Goal: Navigation & Orientation: Find specific page/section

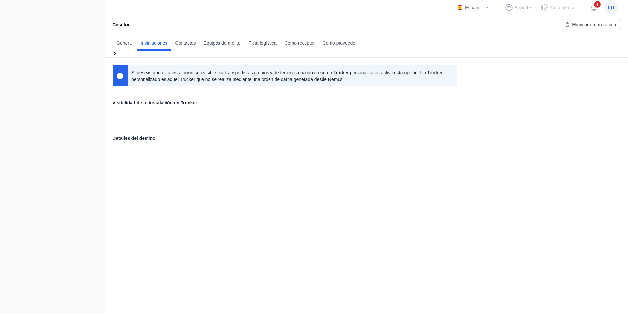
click at [279, 98] on div "Si deseas que esta instalación sea visible por transportistas propios y de terc…" at bounding box center [285, 92] width 344 height 54
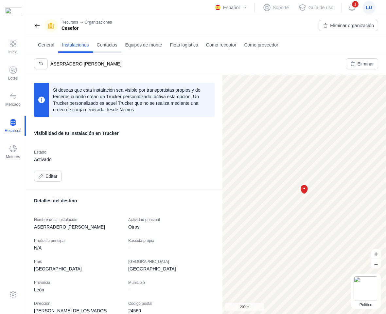
click at [117, 43] on span "Contactos" at bounding box center [107, 45] width 21 height 7
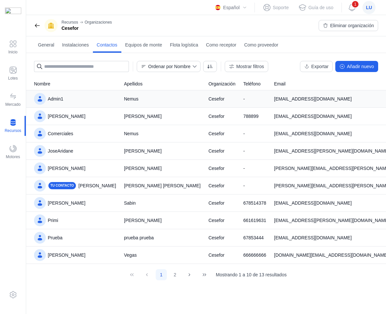
click at [74, 100] on div "Admin1" at bounding box center [75, 99] width 82 height 12
click at [11, 44] on span at bounding box center [13, 44] width 8 height 8
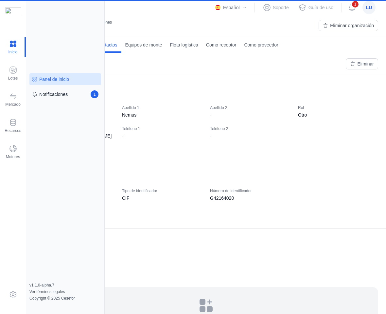
click at [51, 80] on div "Panel de inicio" at bounding box center [54, 79] width 30 height 7
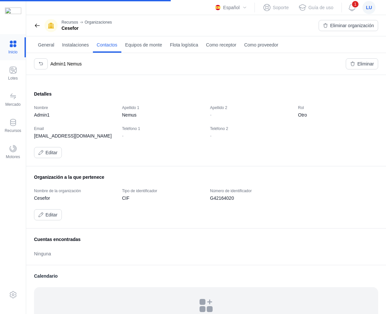
click at [13, 43] on div at bounding box center [13, 47] width 26 height 20
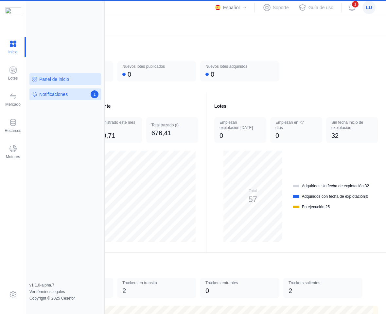
click at [61, 93] on div "Notificaciones" at bounding box center [53, 94] width 28 height 7
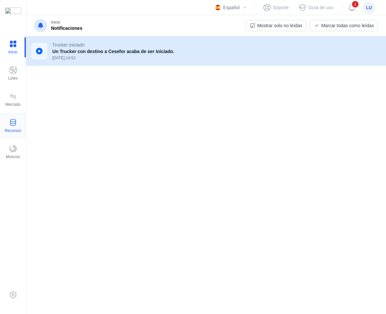
click at [13, 122] on span at bounding box center [13, 122] width 8 height 8
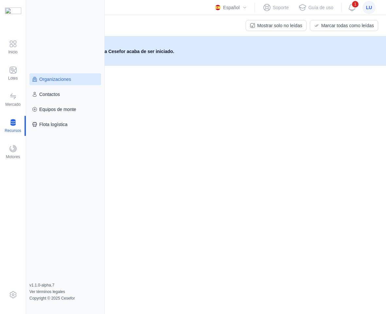
click at [49, 82] on div "Organizaciones" at bounding box center [55, 79] width 32 height 7
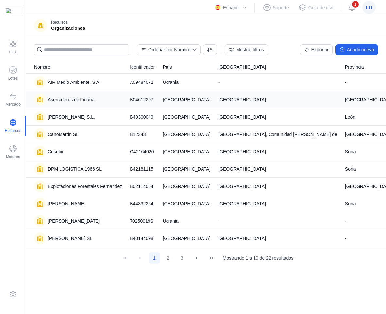
click at [81, 99] on div "Aserraderos de Fiñana" at bounding box center [71, 99] width 46 height 7
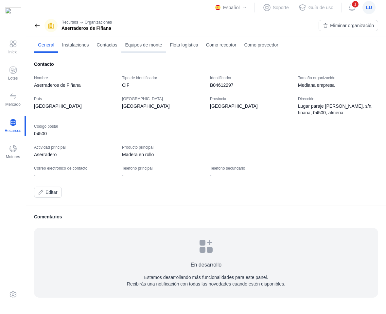
drag, startPoint x: 88, startPoint y: 44, endPoint x: 128, endPoint y: 45, distance: 39.9
click at [88, 44] on span "Instalaciones" at bounding box center [75, 45] width 27 height 7
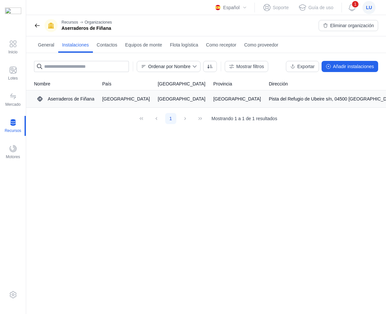
click at [66, 99] on div "Aserraderos de Fiñana" at bounding box center [71, 99] width 46 height 7
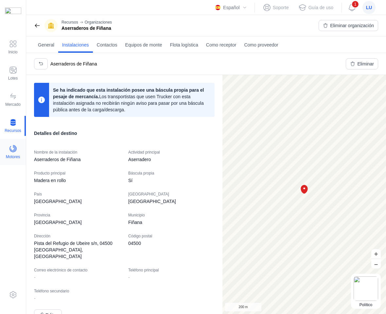
click at [12, 153] on div at bounding box center [13, 149] width 8 height 9
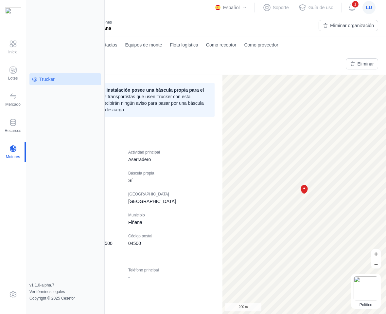
click at [43, 81] on div "Trucker" at bounding box center [46, 79] width 15 height 7
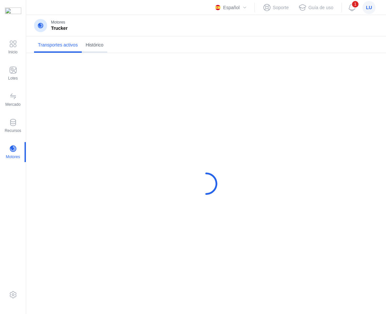
click at [99, 46] on span "Histórico" at bounding box center [95, 45] width 18 height 7
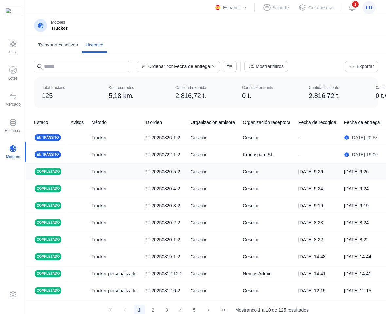
click at [104, 174] on div "Trucker" at bounding box center [98, 171] width 15 height 7
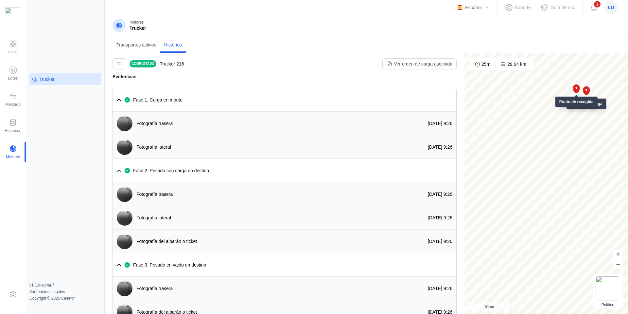
scroll to position [498, 0]
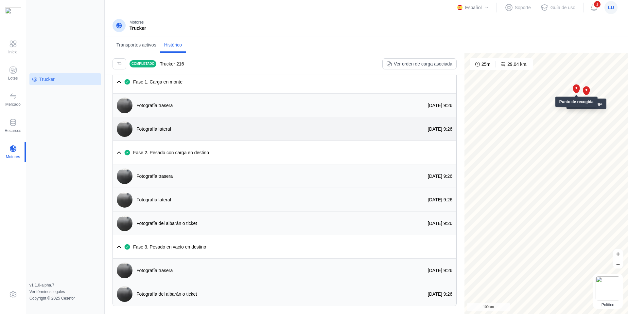
click at [162, 124] on div "Fotografía lateral" at bounding box center [142, 129] width 58 height 16
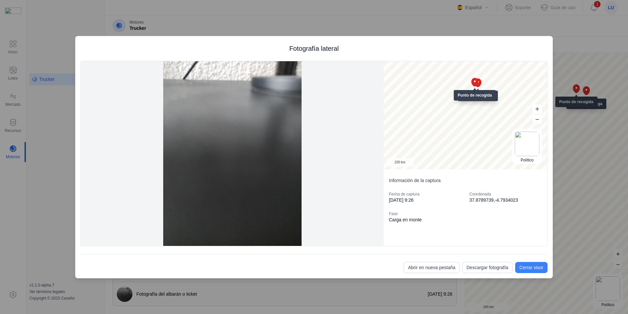
click at [386, 267] on div "Cerrar visor" at bounding box center [531, 267] width 24 height 7
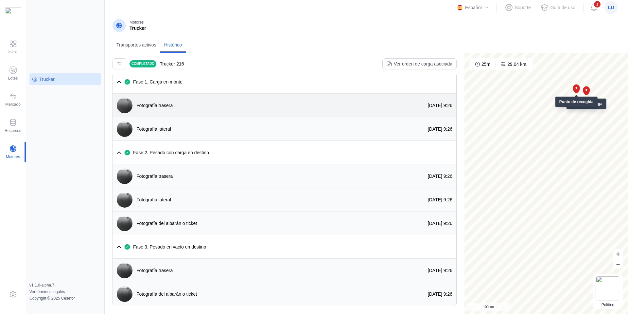
click at [169, 108] on div "Fotografía trasera" at bounding box center [154, 105] width 36 height 7
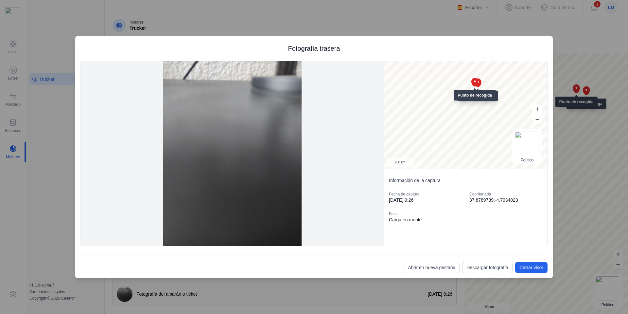
click at [335, 23] on div "Fotografía trasera Satélite Topográfico Político Punto de entrega Punto de reco…" at bounding box center [314, 157] width 628 height 314
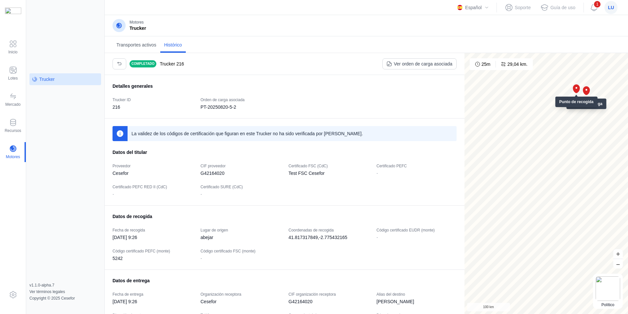
click at [302, 53] on div "Transportes activos Histórico Completado Trucker 216 Ver orden de carga asociad…" at bounding box center [366, 174] width 523 height 277
click at [289, 68] on div "Completado Trucker 216 Ver orden de carga asociada" at bounding box center [285, 64] width 360 height 22
click at [17, 72] on span at bounding box center [13, 70] width 8 height 8
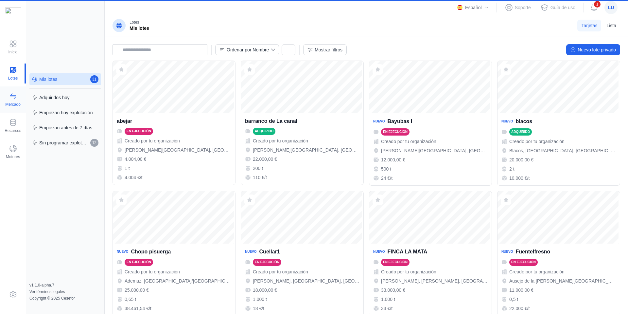
click at [11, 97] on span at bounding box center [13, 96] width 8 height 8
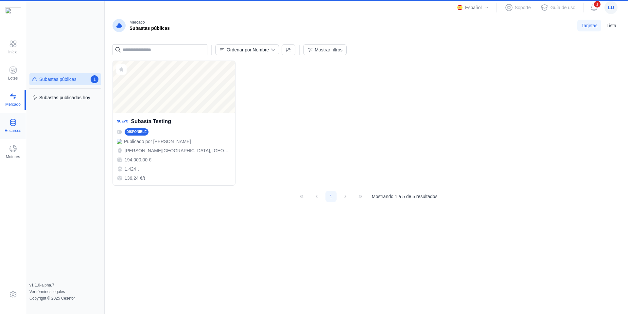
click at [13, 127] on div at bounding box center [13, 122] width 8 height 9
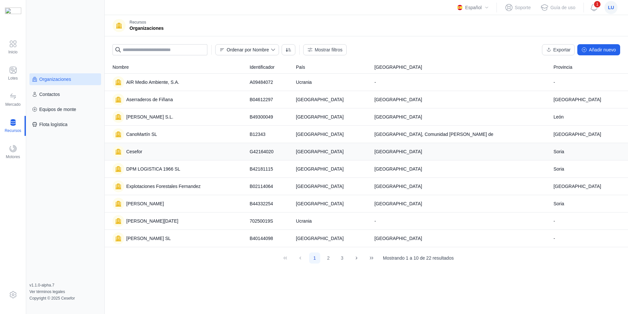
click at [200, 148] on div "Cesefor" at bounding box center [177, 152] width 129 height 12
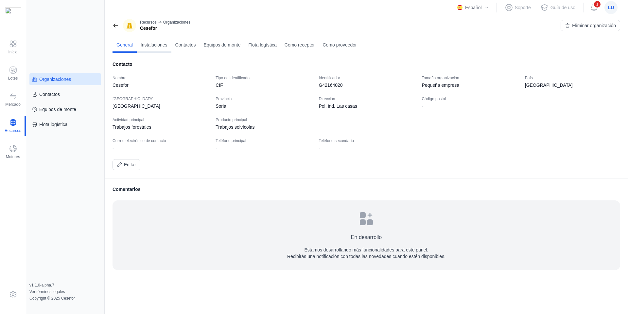
click at [159, 44] on span "Instalaciones" at bounding box center [154, 45] width 27 height 7
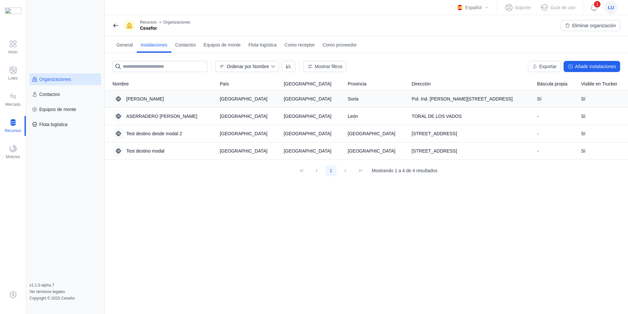
click at [164, 99] on div "Aserradero Cesefor" at bounding box center [145, 99] width 38 height 7
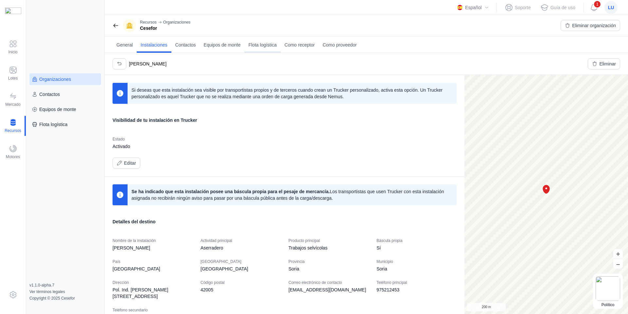
click at [263, 44] on span "Flota logística" at bounding box center [262, 45] width 28 height 7
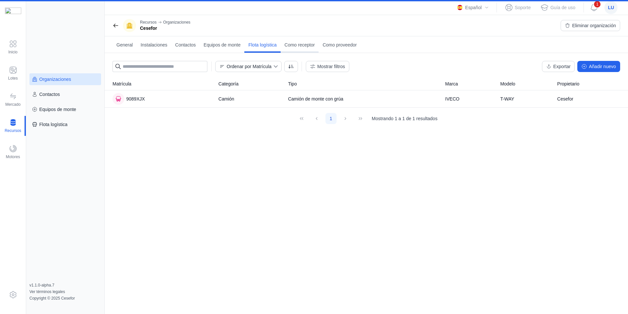
click at [307, 46] on span "Como receptor" at bounding box center [300, 45] width 30 height 7
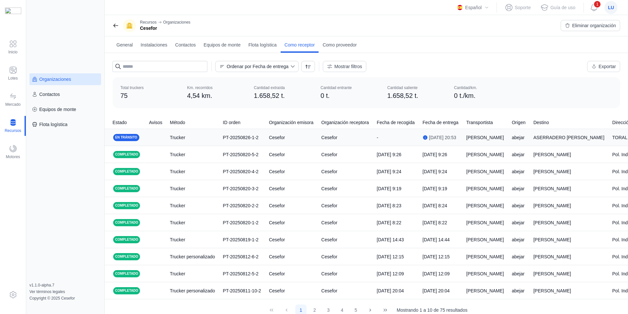
click at [167, 137] on td "Trucker" at bounding box center [192, 137] width 53 height 17
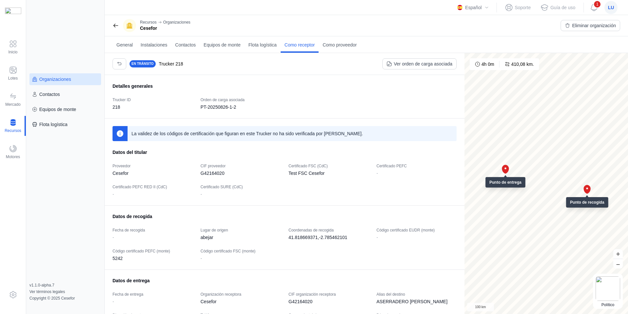
click at [46, 9] on div "Organizaciones Contactos Equipos de monte Flota logística v1.1.0-alpha.7 Ver té…" at bounding box center [65, 157] width 79 height 314
drag, startPoint x: 353, startPoint y: 14, endPoint x: 349, endPoint y: 14, distance: 3.6
click at [349, 14] on div "Español English Español Soporte Guía de uso 1 lu" at bounding box center [366, 7] width 523 height 15
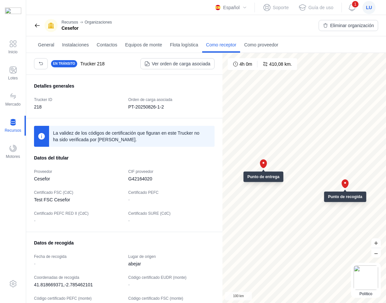
click at [372, 4] on span "lu" at bounding box center [369, 7] width 6 height 7
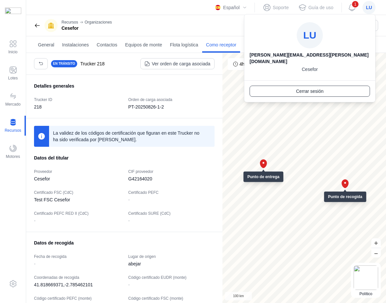
click at [319, 88] on div "Cerrar sesión" at bounding box center [309, 91] width 27 height 7
